Goal: Transaction & Acquisition: Register for event/course

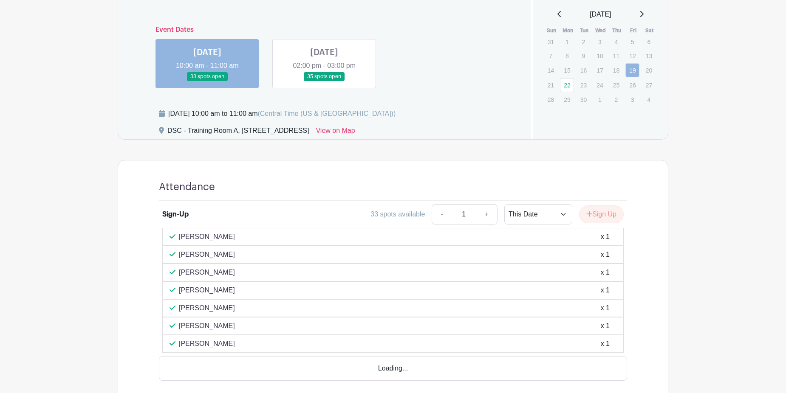
scroll to position [306, 0]
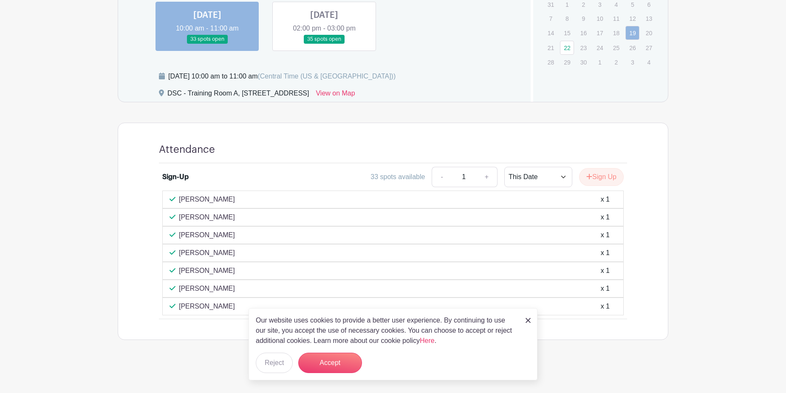
click at [525, 321] on div "Our website uses cookies to provide a better user experience. By continuing to …" at bounding box center [392, 344] width 289 height 72
click at [528, 320] on img at bounding box center [527, 320] width 5 height 5
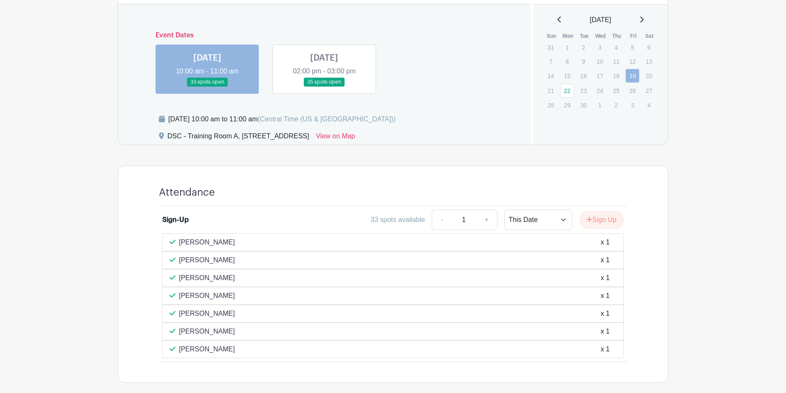
scroll to position [136, 0]
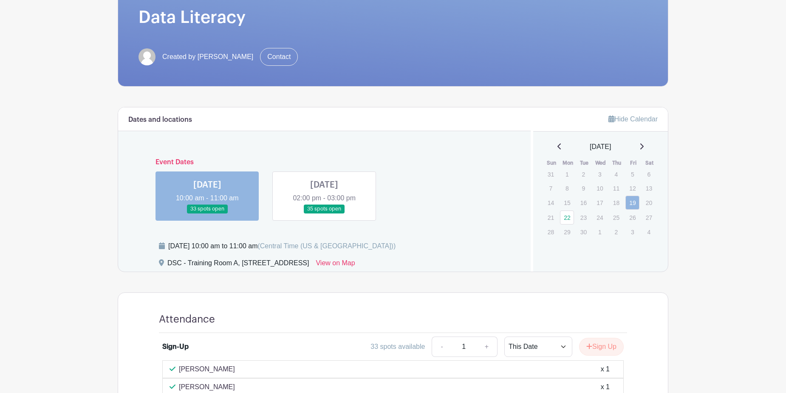
click at [324, 214] on link at bounding box center [324, 214] width 0 height 0
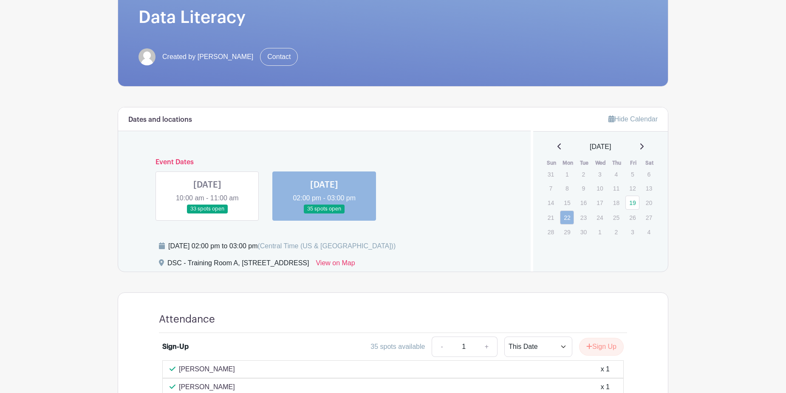
click at [207, 214] on link at bounding box center [207, 214] width 0 height 0
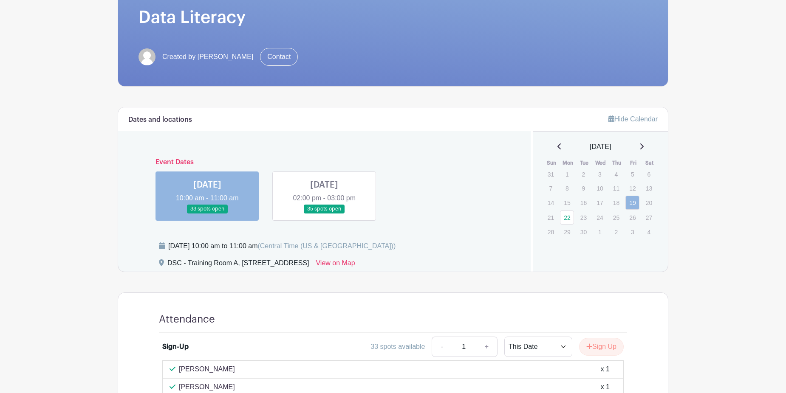
click at [324, 214] on link at bounding box center [324, 214] width 0 height 0
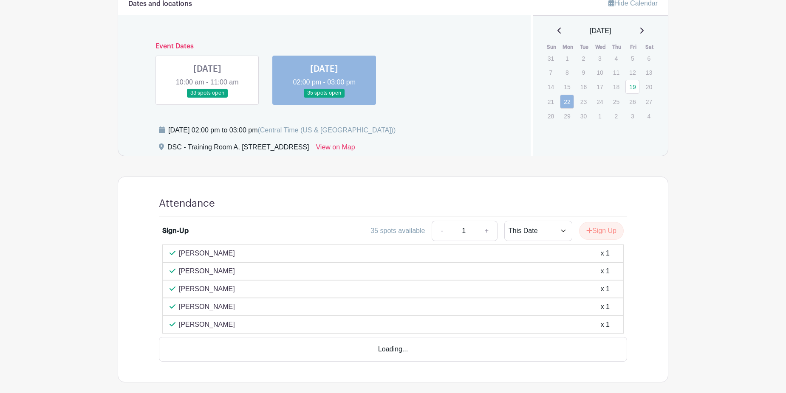
scroll to position [263, 0]
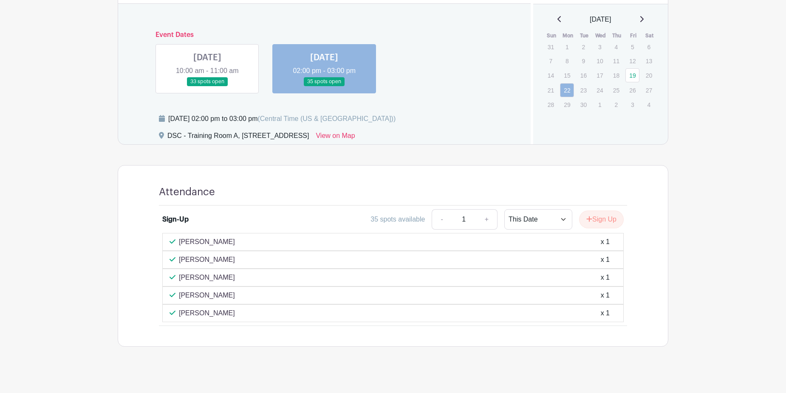
drag, startPoint x: 243, startPoint y: 244, endPoint x: 179, endPoint y: 246, distance: 63.8
click at [179, 246] on div "[PERSON_NAME] x 1" at bounding box center [392, 242] width 447 height 10
click at [618, 222] on button "Sign Up" at bounding box center [601, 220] width 45 height 18
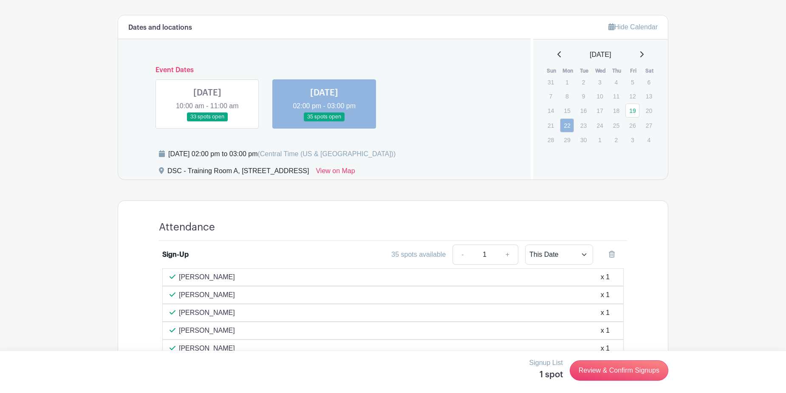
scroll to position [0, 0]
